Goal: Find contact information

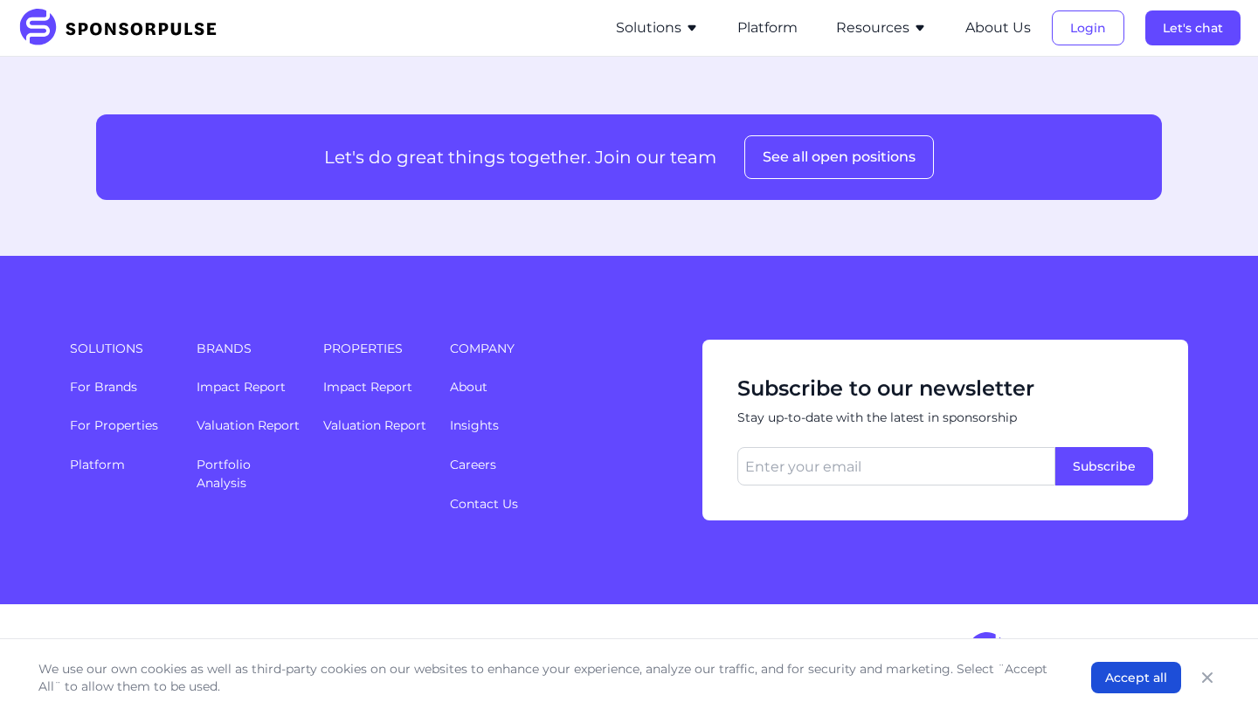
scroll to position [2349, 0]
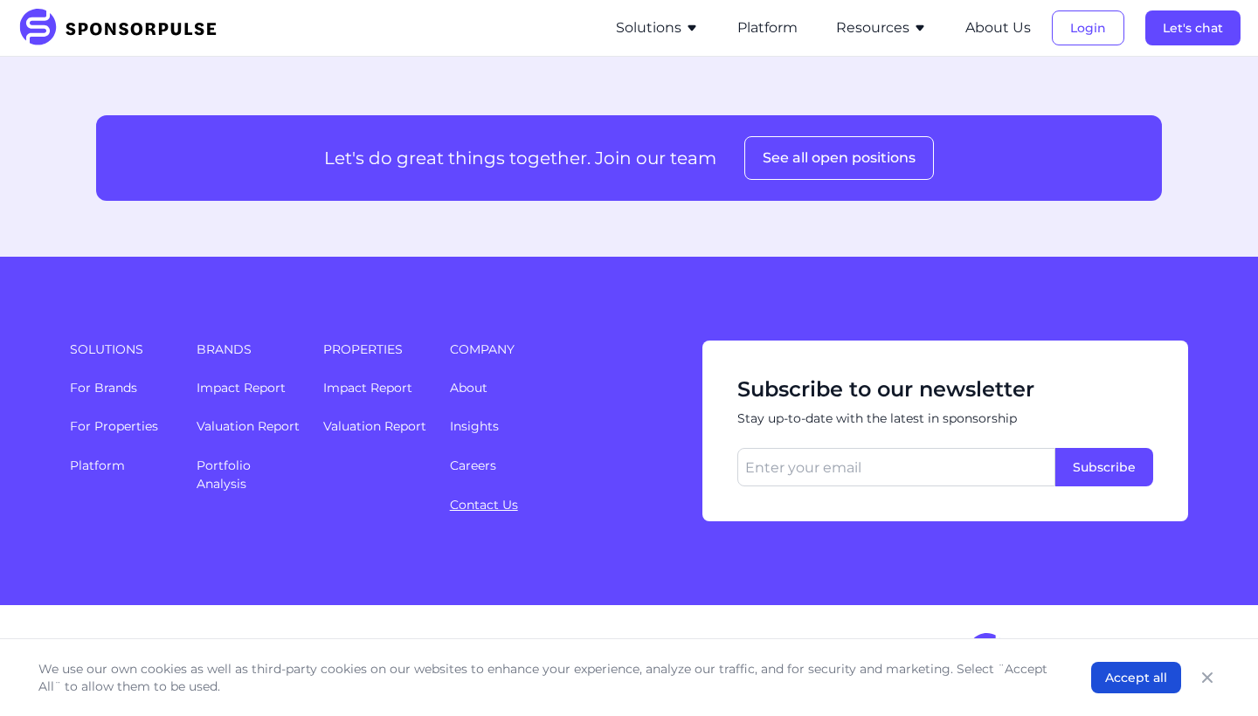
click at [501, 499] on link "Contact Us" at bounding box center [484, 505] width 68 height 16
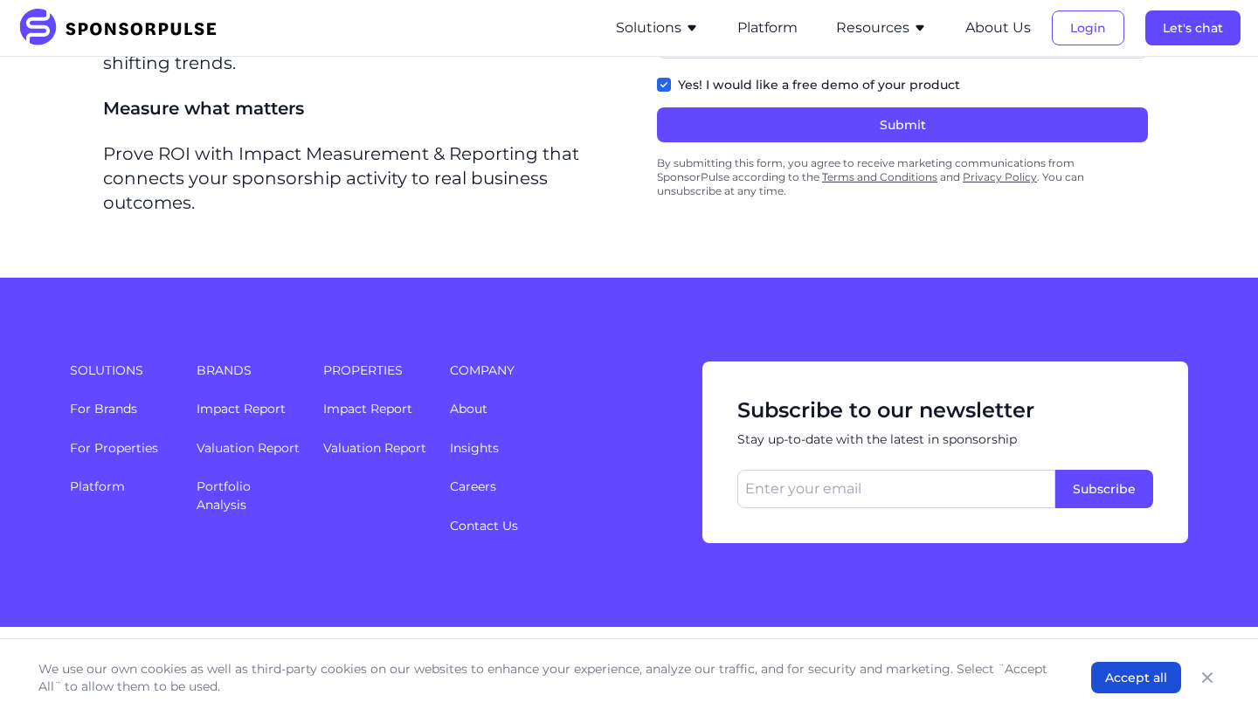
scroll to position [739, 0]
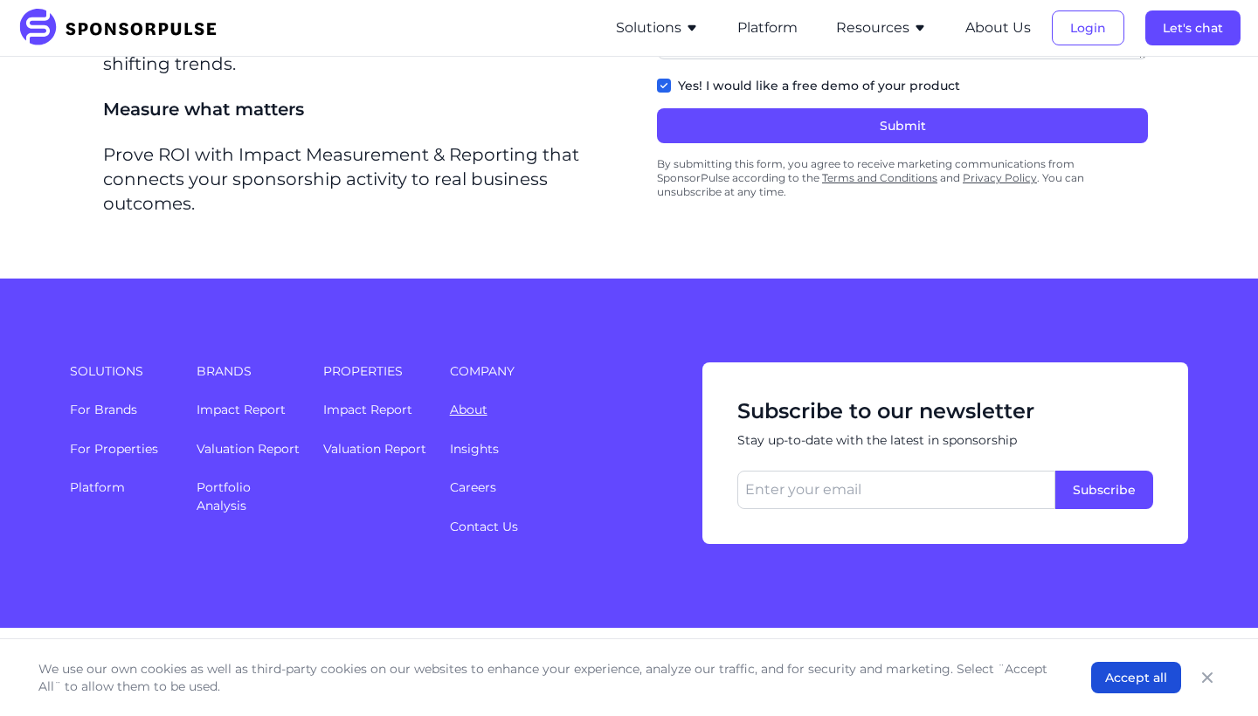
click at [466, 402] on link "About" at bounding box center [469, 410] width 38 height 16
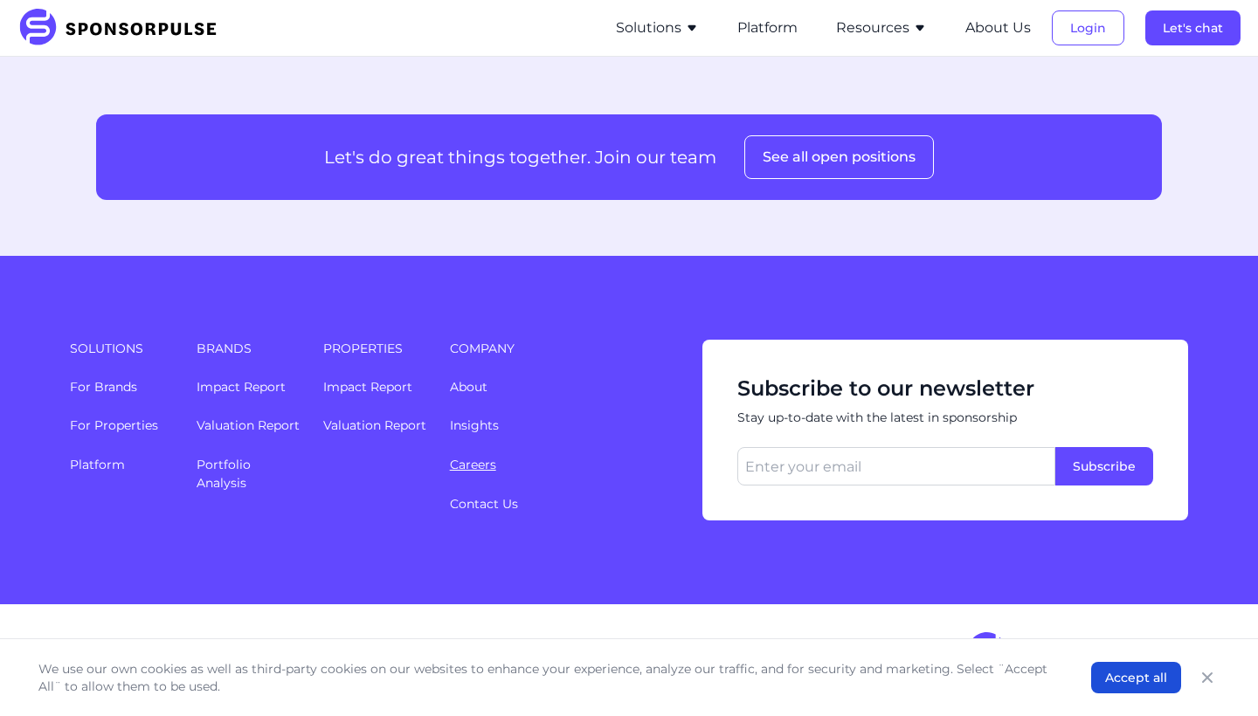
scroll to position [2349, 0]
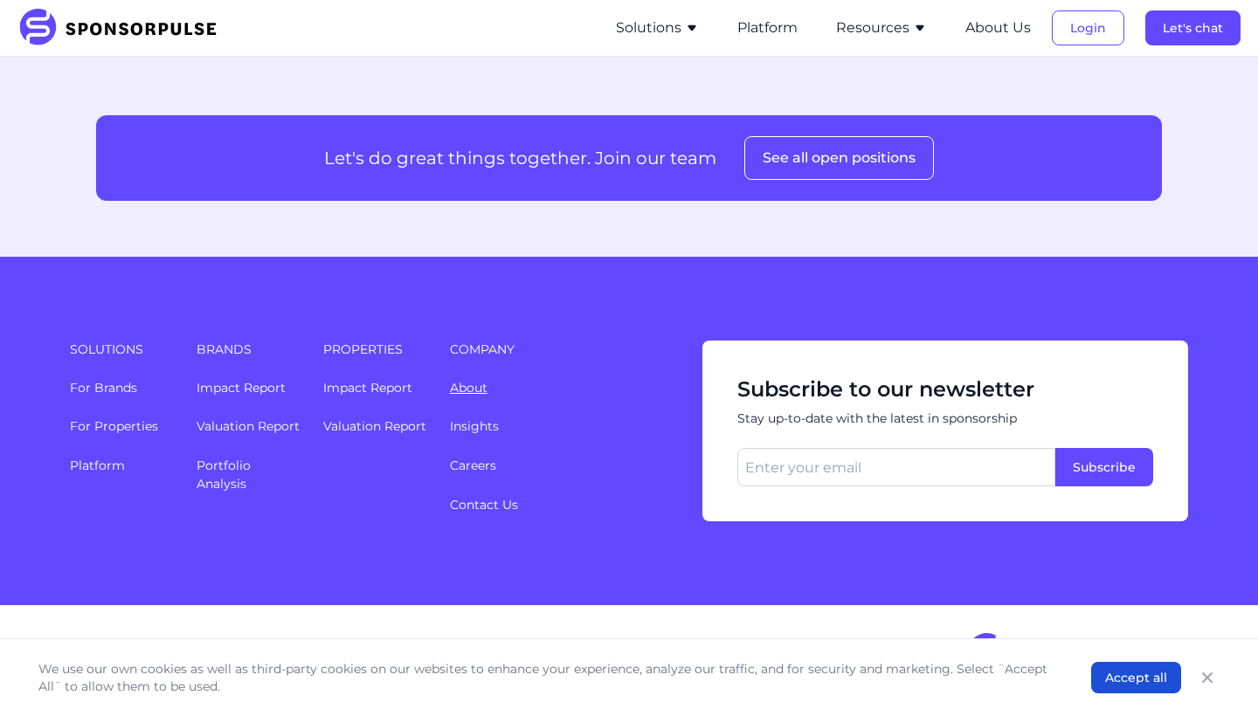
click at [469, 391] on link "About" at bounding box center [469, 388] width 38 height 16
click at [1127, 677] on button "Accept all" at bounding box center [1136, 677] width 90 height 31
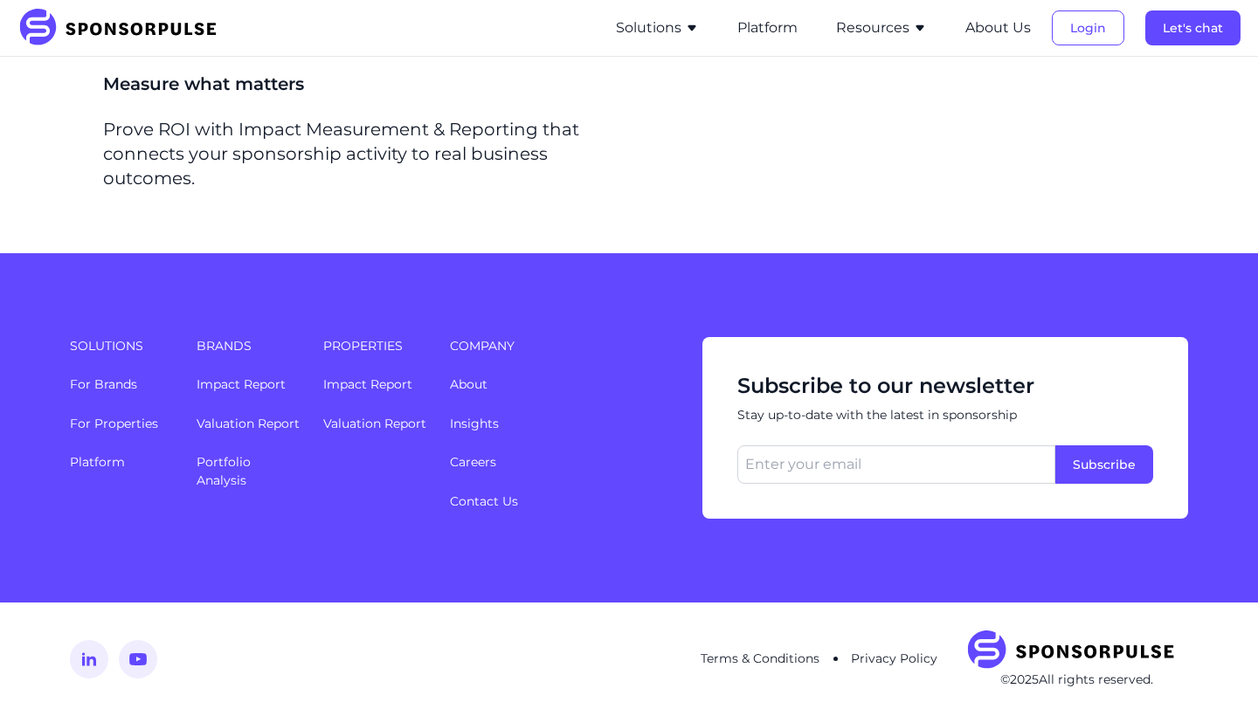
scroll to position [739, 0]
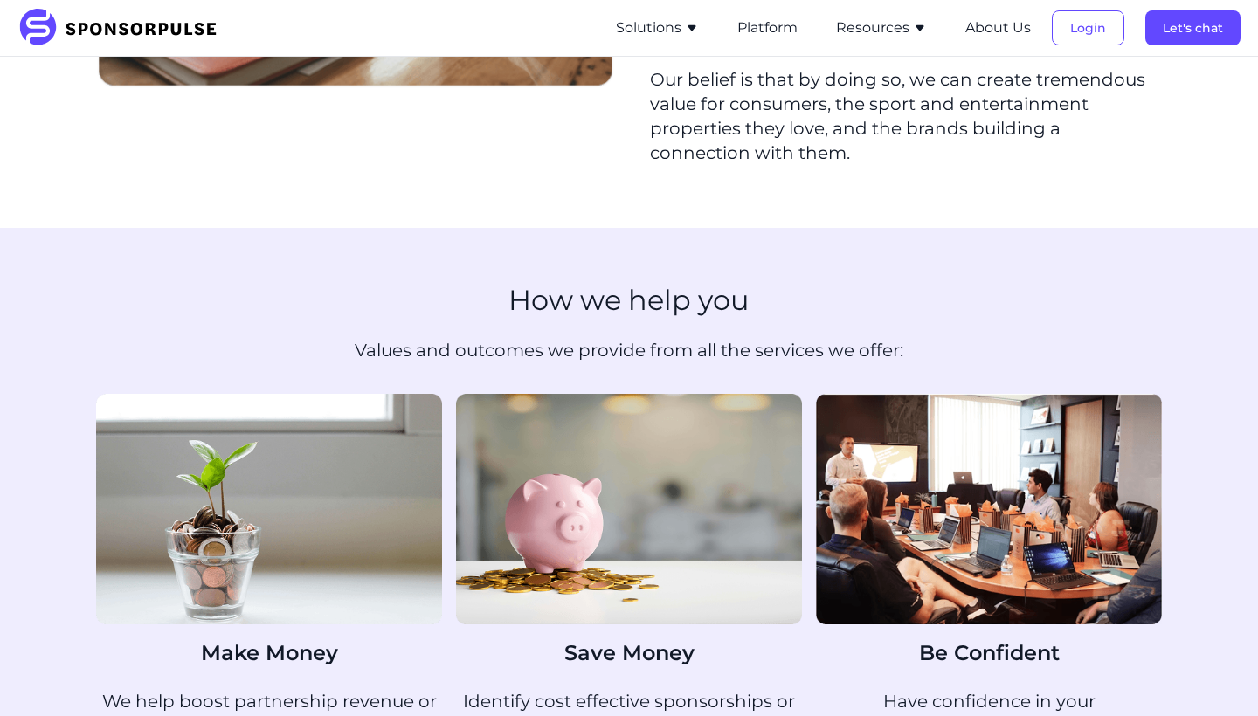
scroll to position [2349, 0]
